Goal: Task Accomplishment & Management: Manage account settings

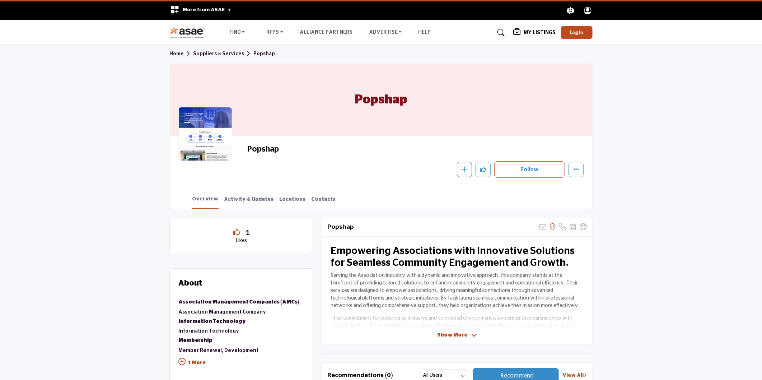
drag, startPoint x: 284, startPoint y: 151, endPoint x: 248, endPoint y: 156, distance: 36.3
click at [248, 156] on div "Popshap" at bounding box center [413, 150] width 333 height 13
copy h2 "Popshap"
click at [572, 32] on span "Log In" at bounding box center [577, 32] width 13 height 6
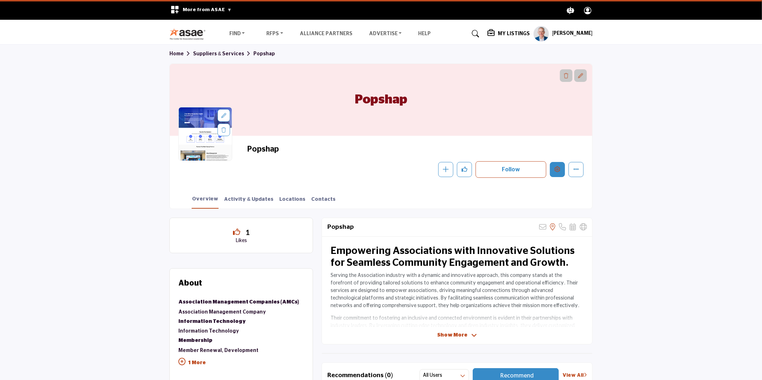
click at [562, 173] on button "Edit company" at bounding box center [557, 169] width 15 height 15
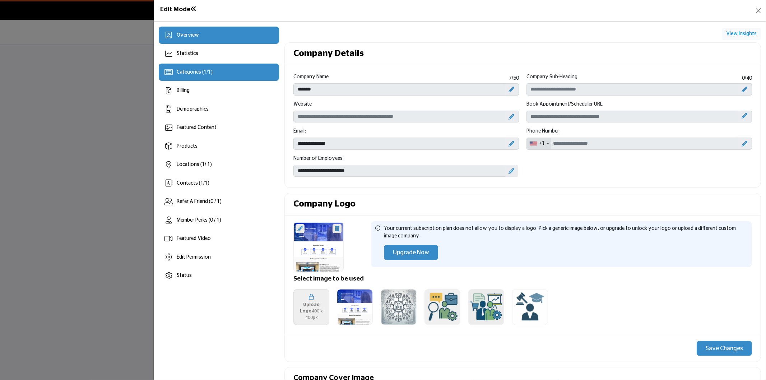
click at [232, 78] on div "Categories ( 1 / 1 )" at bounding box center [219, 72] width 120 height 17
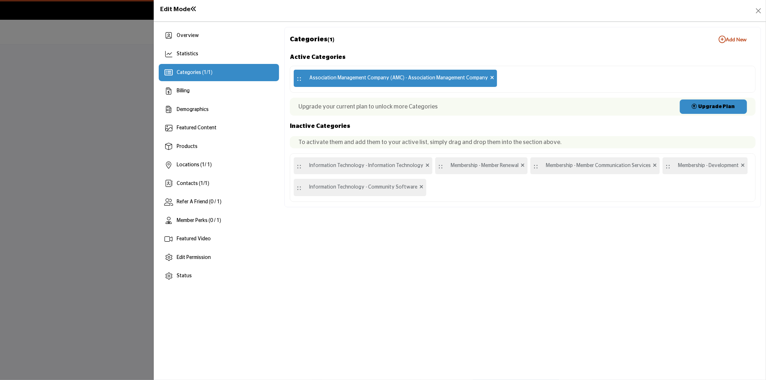
click at [519, 76] on div ":: Association Management Company (AMC) - Association Management Company" at bounding box center [523, 79] width 466 height 27
click at [730, 41] on b "Add New Add New" at bounding box center [732, 39] width 28 height 7
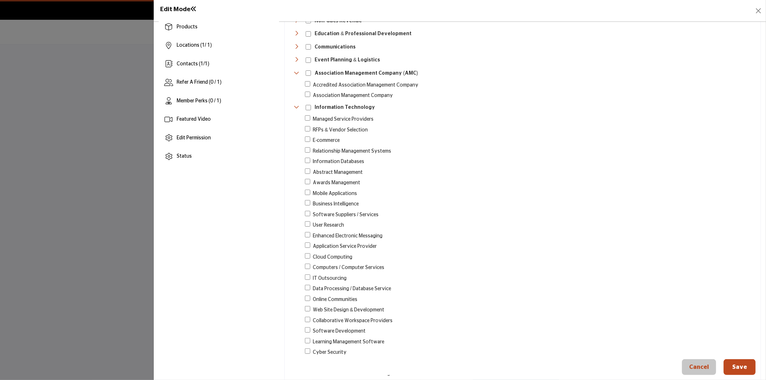
scroll to position [120, 0]
click at [739, 368] on button "Save" at bounding box center [739, 367] width 32 height 16
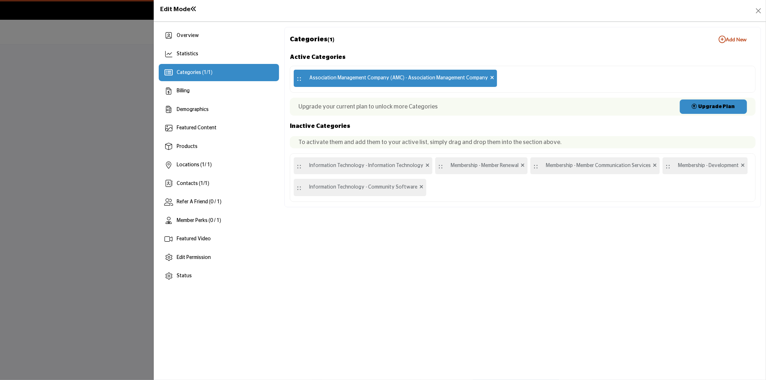
click at [97, 148] on div at bounding box center [383, 190] width 766 height 380
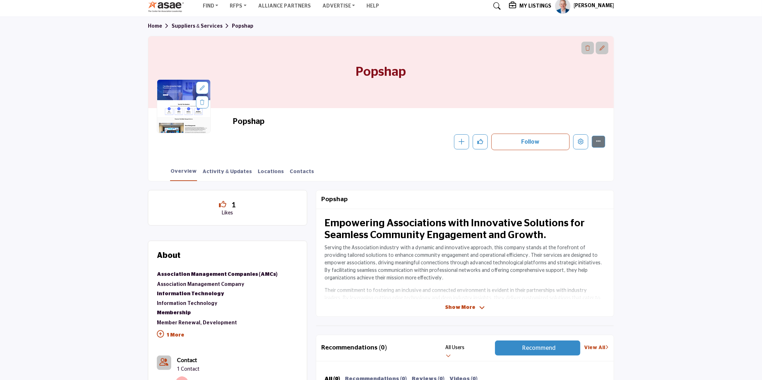
scroll to position [40, 0]
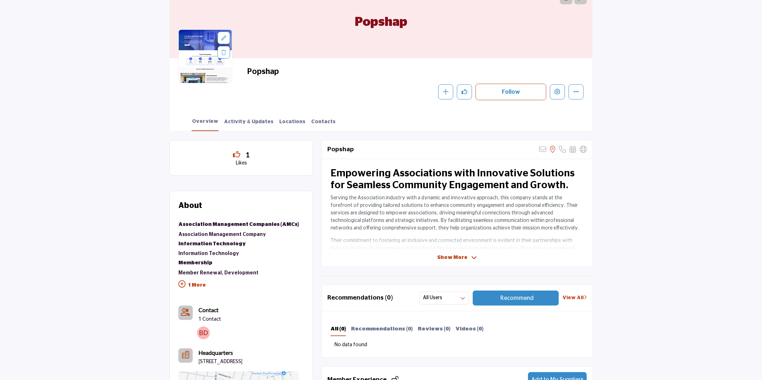
scroll to position [80, 0]
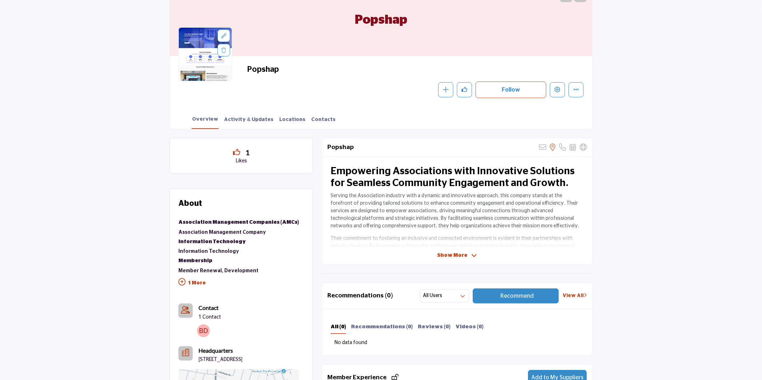
click at [191, 282] on p "1 More" at bounding box center [238, 284] width 121 height 16
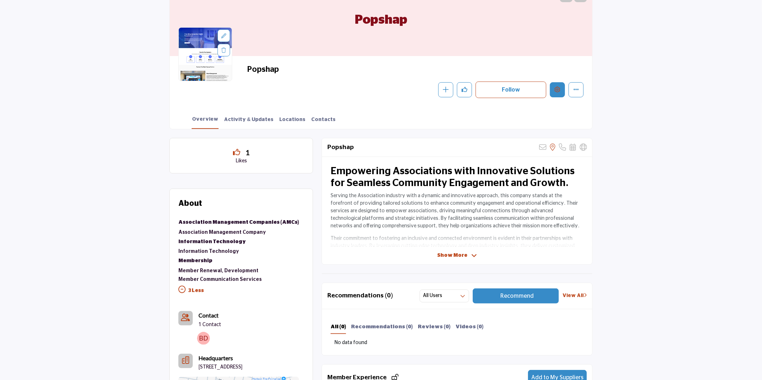
click at [561, 90] on button "Edit company" at bounding box center [557, 89] width 15 height 15
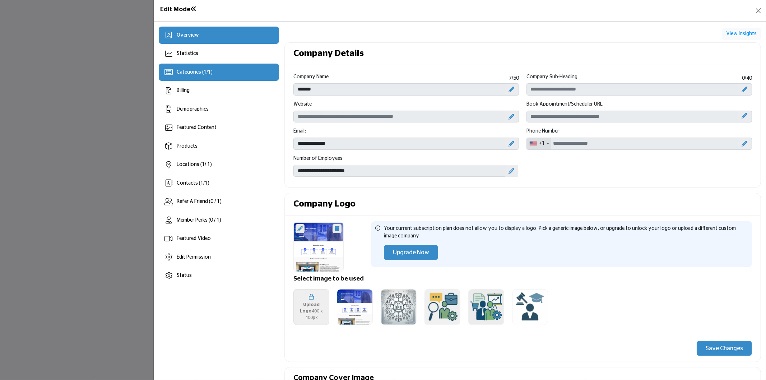
click at [189, 70] on span "Categories ( 1 / 1 )" at bounding box center [195, 72] width 36 height 5
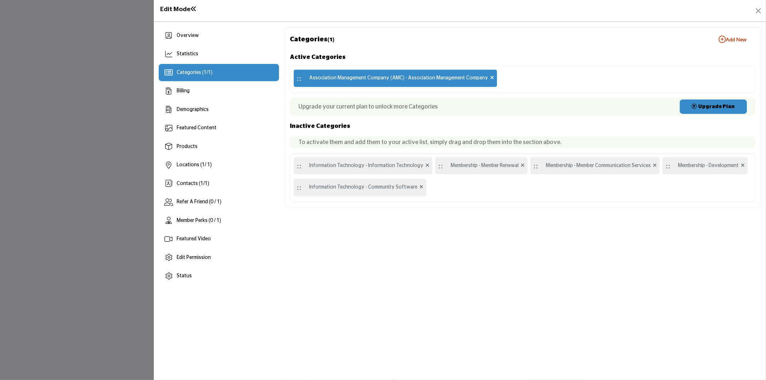
click at [106, 167] on div at bounding box center [383, 190] width 766 height 380
